Goal: Navigation & Orientation: Find specific page/section

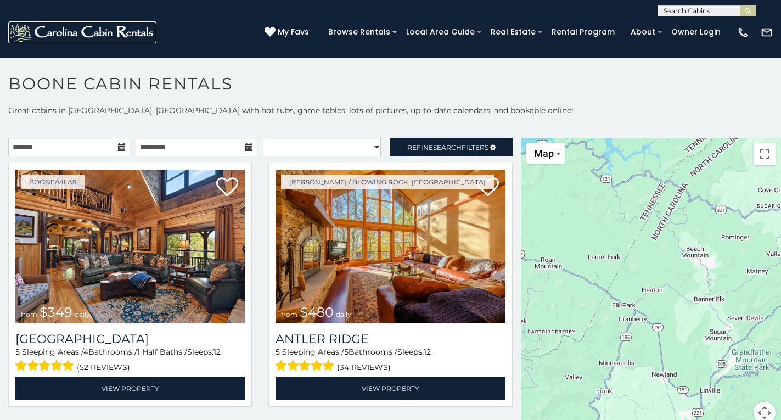
click at [55, 27] on img at bounding box center [82, 32] width 148 height 22
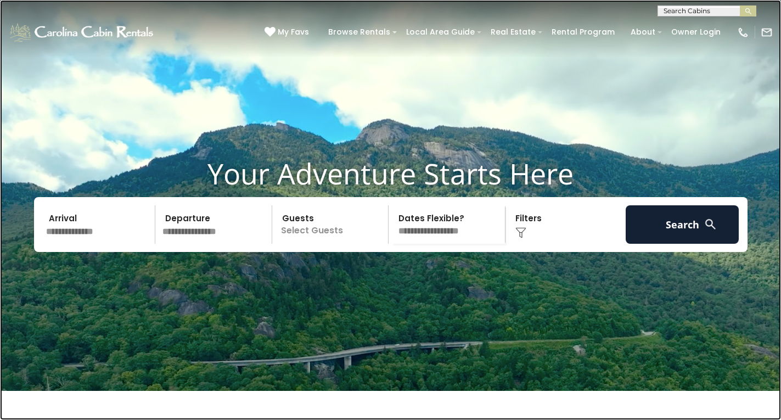
click at [117, 79] on link at bounding box center [390, 210] width 781 height 420
